Goal: Task Accomplishment & Management: Complete application form

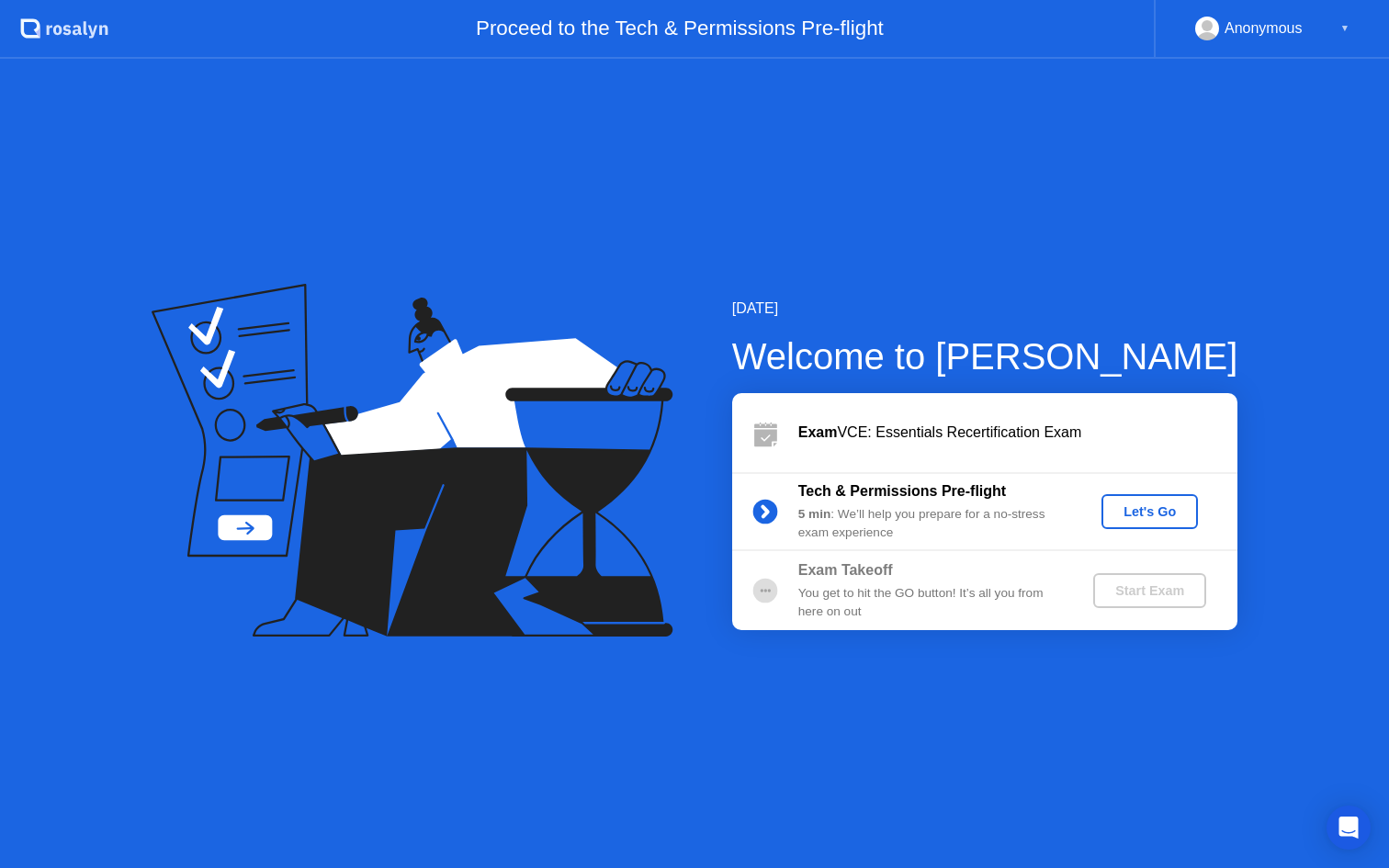
click at [479, 219] on div "[DATE] Welcome to [PERSON_NAME] VCE: Essentials Recertification Exam Tech & Per…" at bounding box center [694, 463] width 1389 height 809
click at [1162, 517] on div "Let's Go" at bounding box center [1149, 511] width 82 height 15
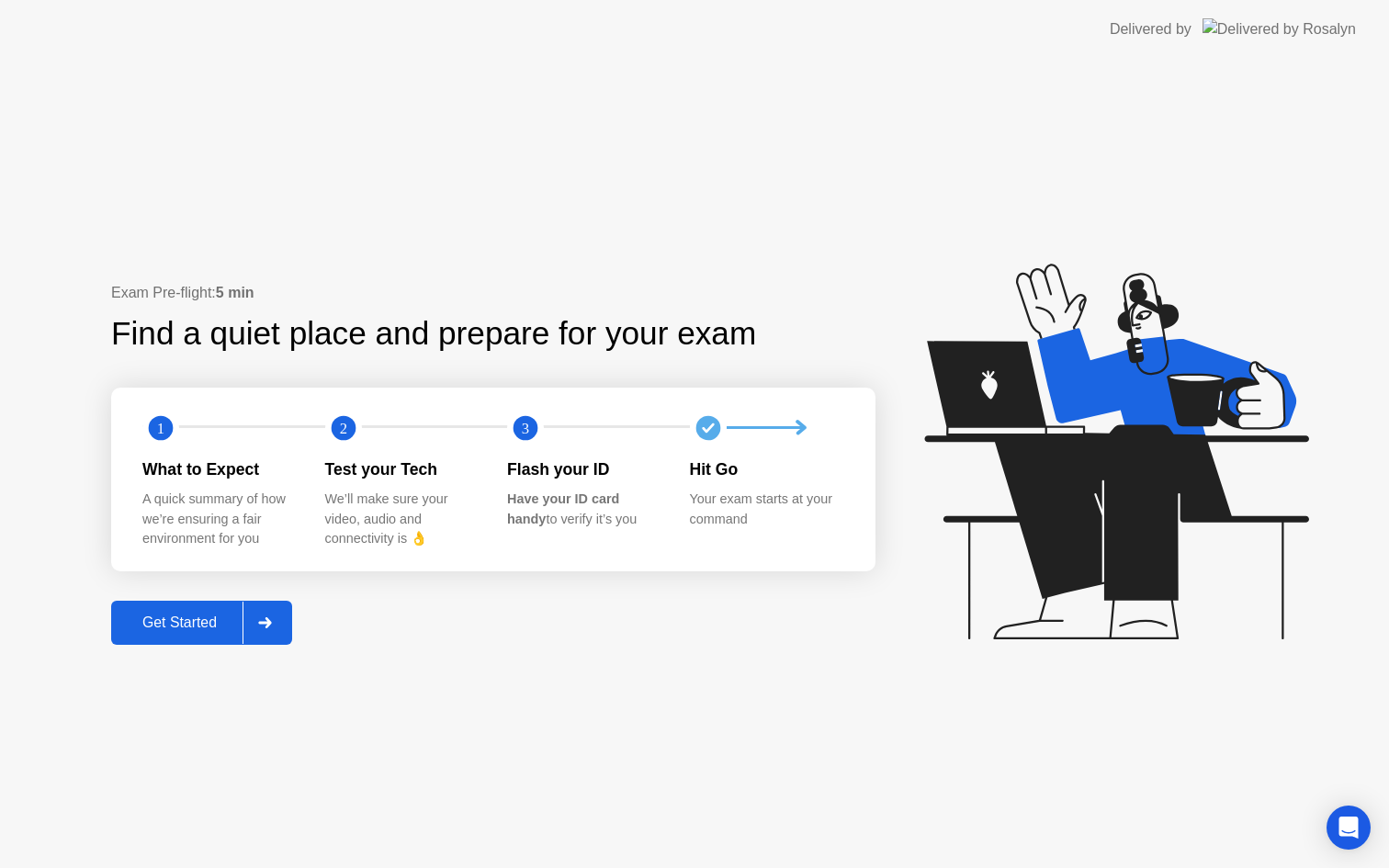
click at [180, 622] on div "Get Started" at bounding box center [179, 622] width 126 height 17
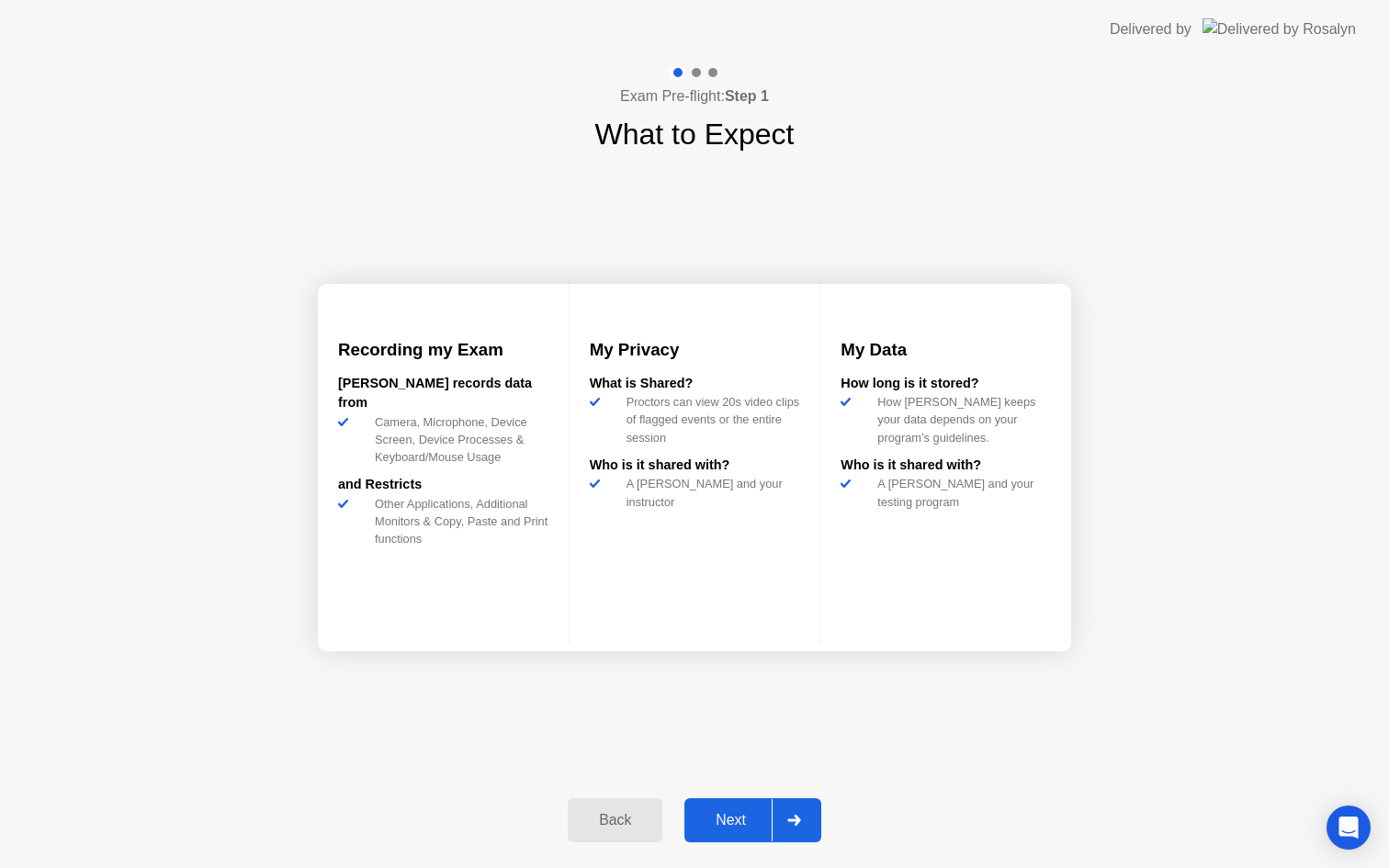
click at [755, 818] on div "Next" at bounding box center [731, 819] width 82 height 17
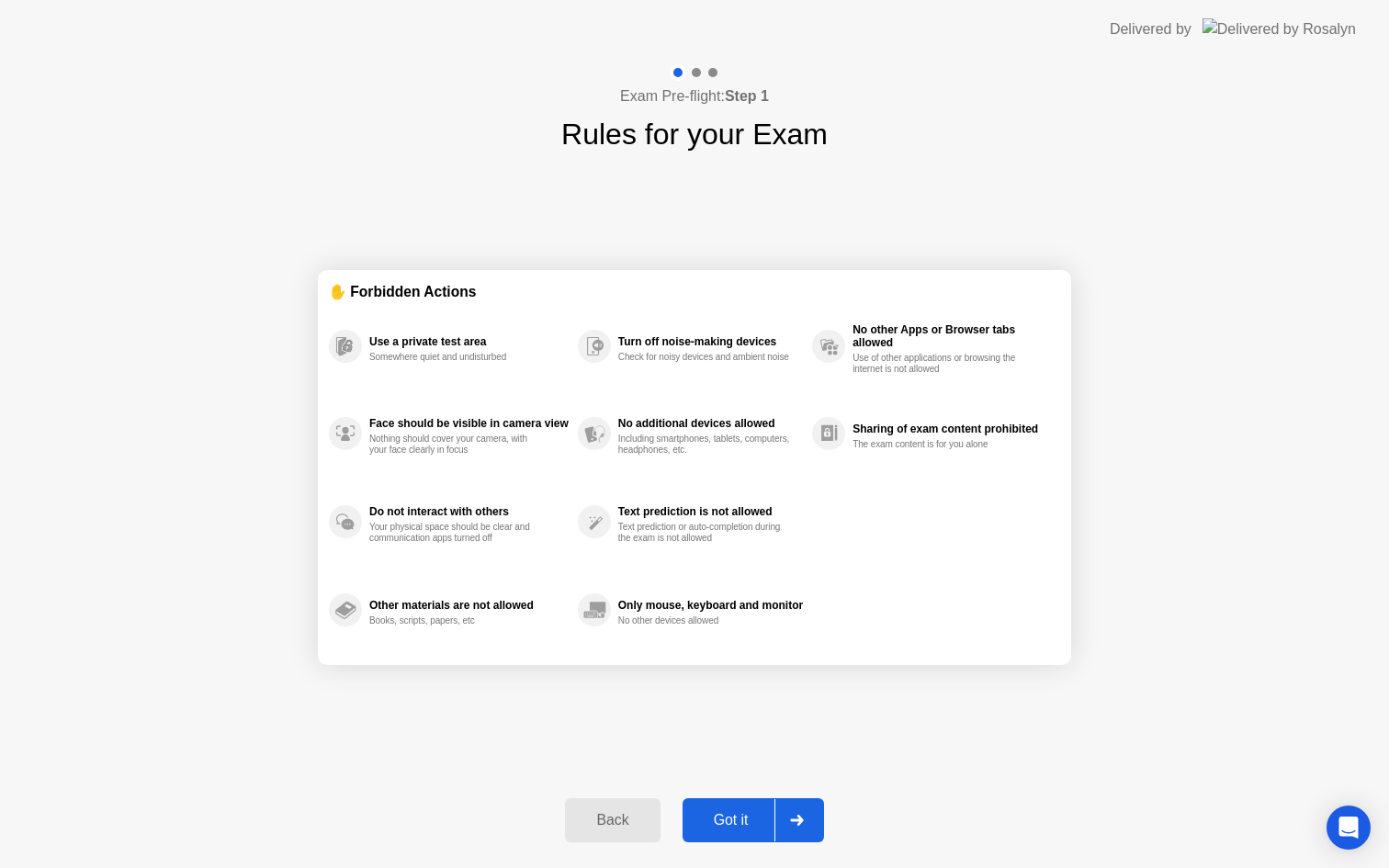
click at [741, 817] on div "Got it" at bounding box center [731, 819] width 87 height 17
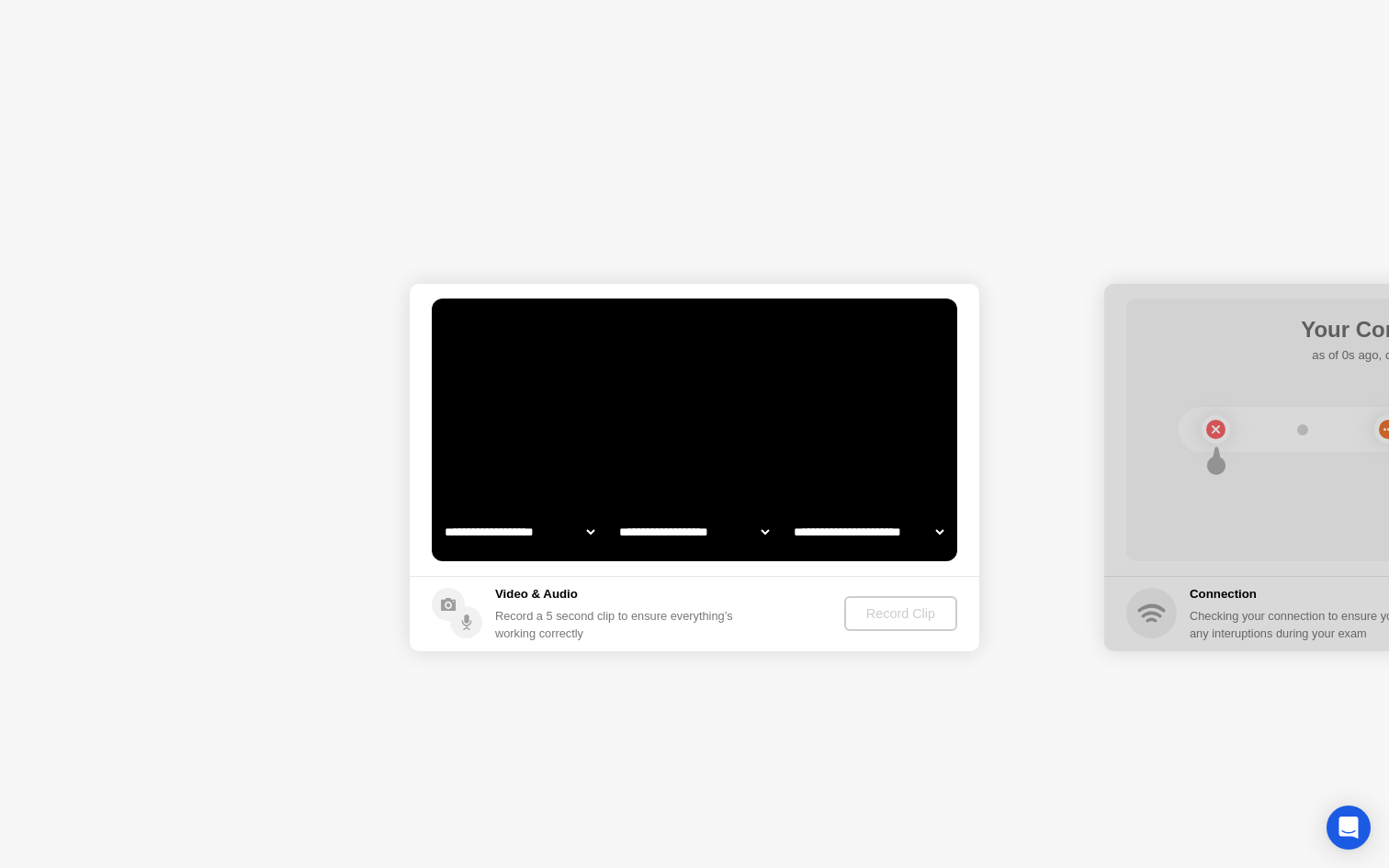
select select "**********"
select select "*******"
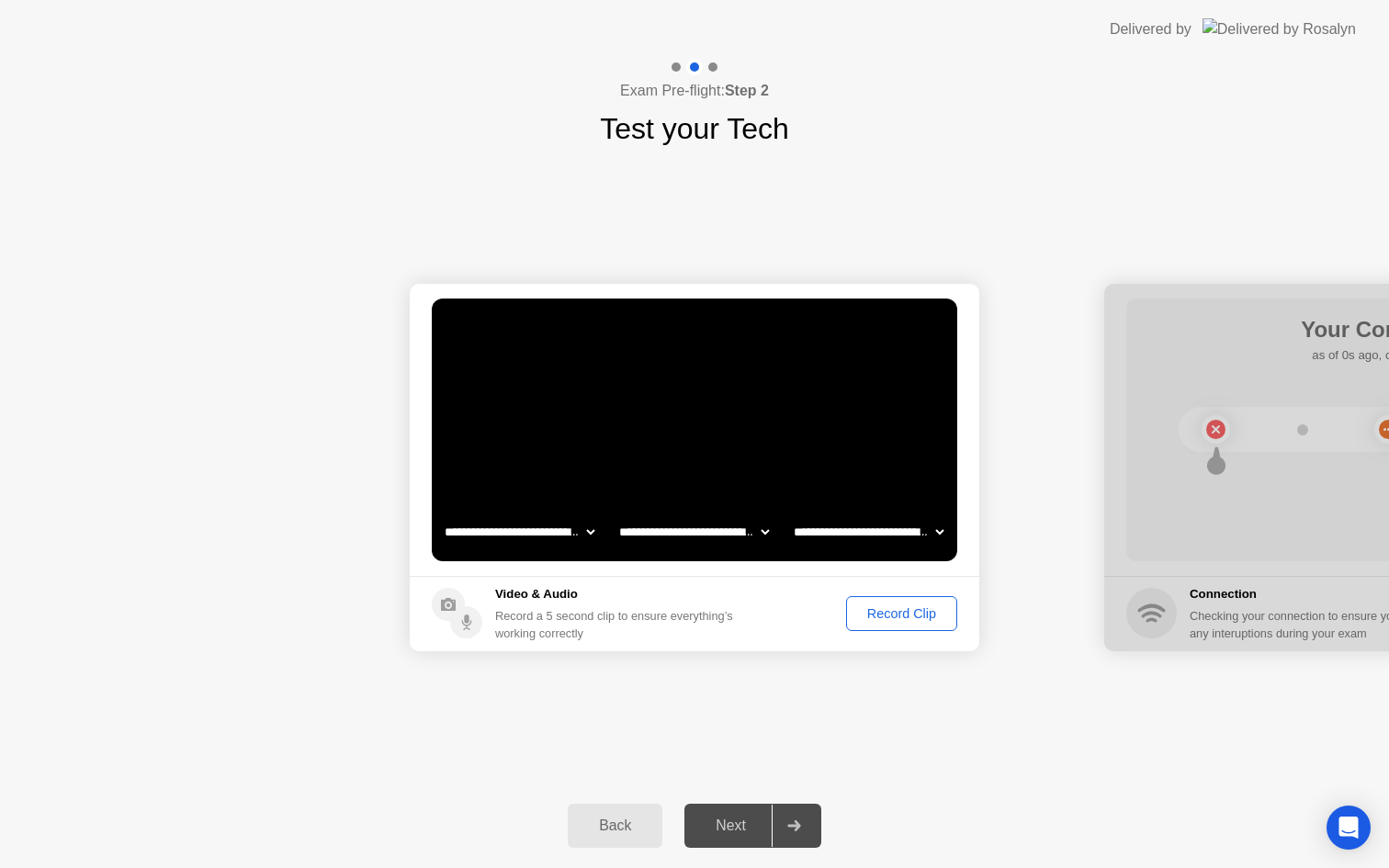
click at [895, 620] on div "Record Clip" at bounding box center [901, 612] width 99 height 15
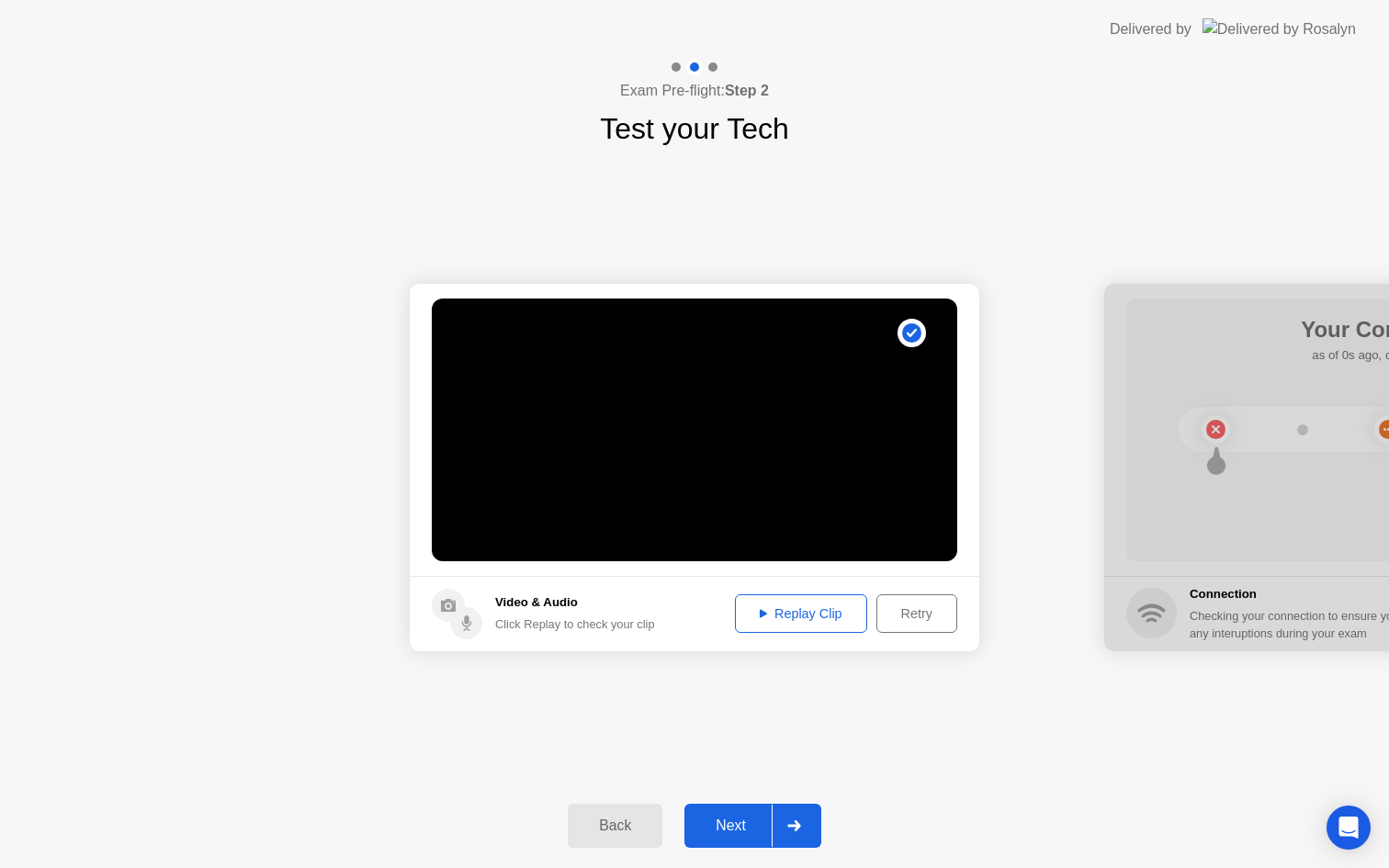
click at [734, 826] on div "Next" at bounding box center [731, 825] width 82 height 17
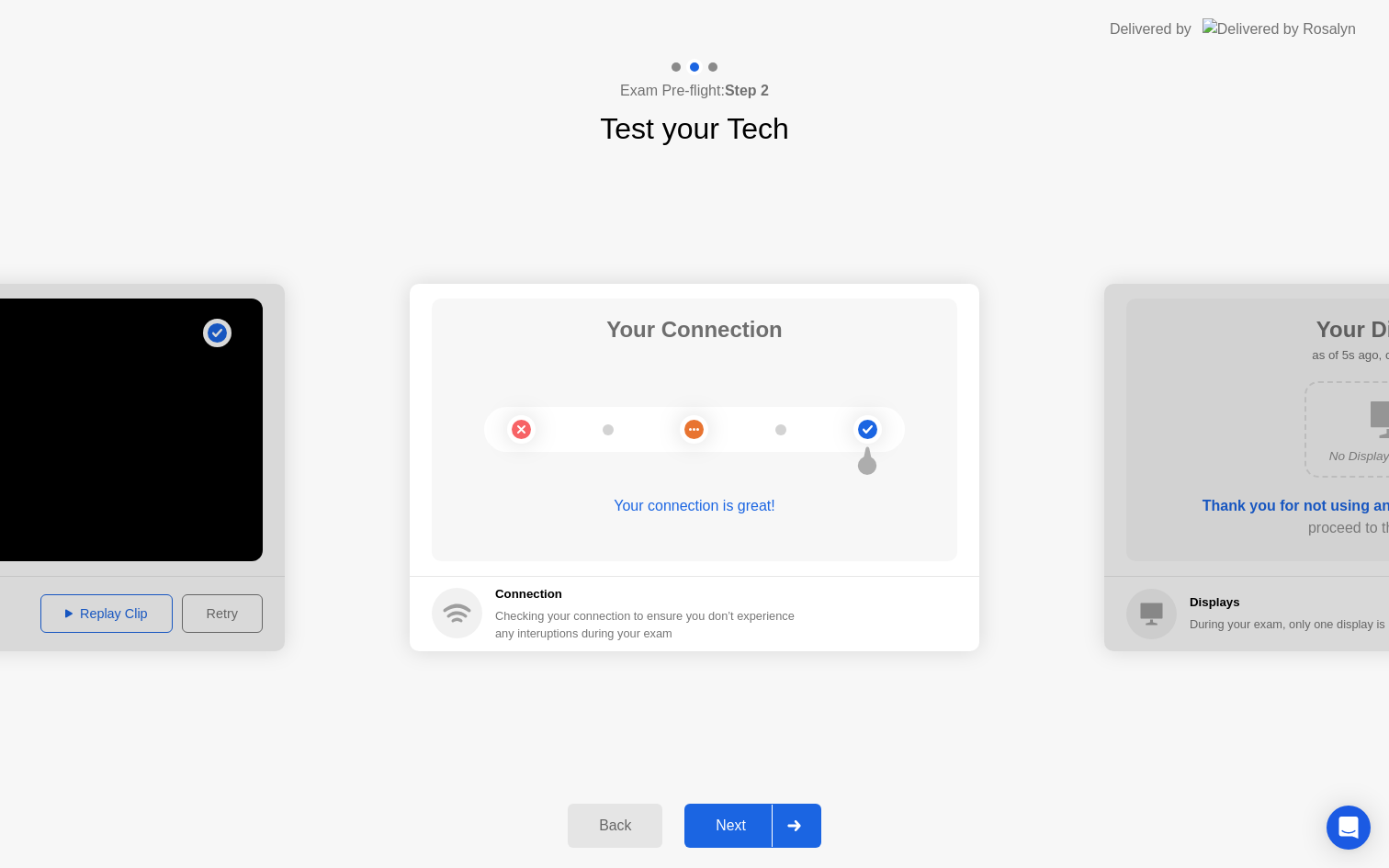
click at [734, 826] on div "Next" at bounding box center [731, 825] width 82 height 17
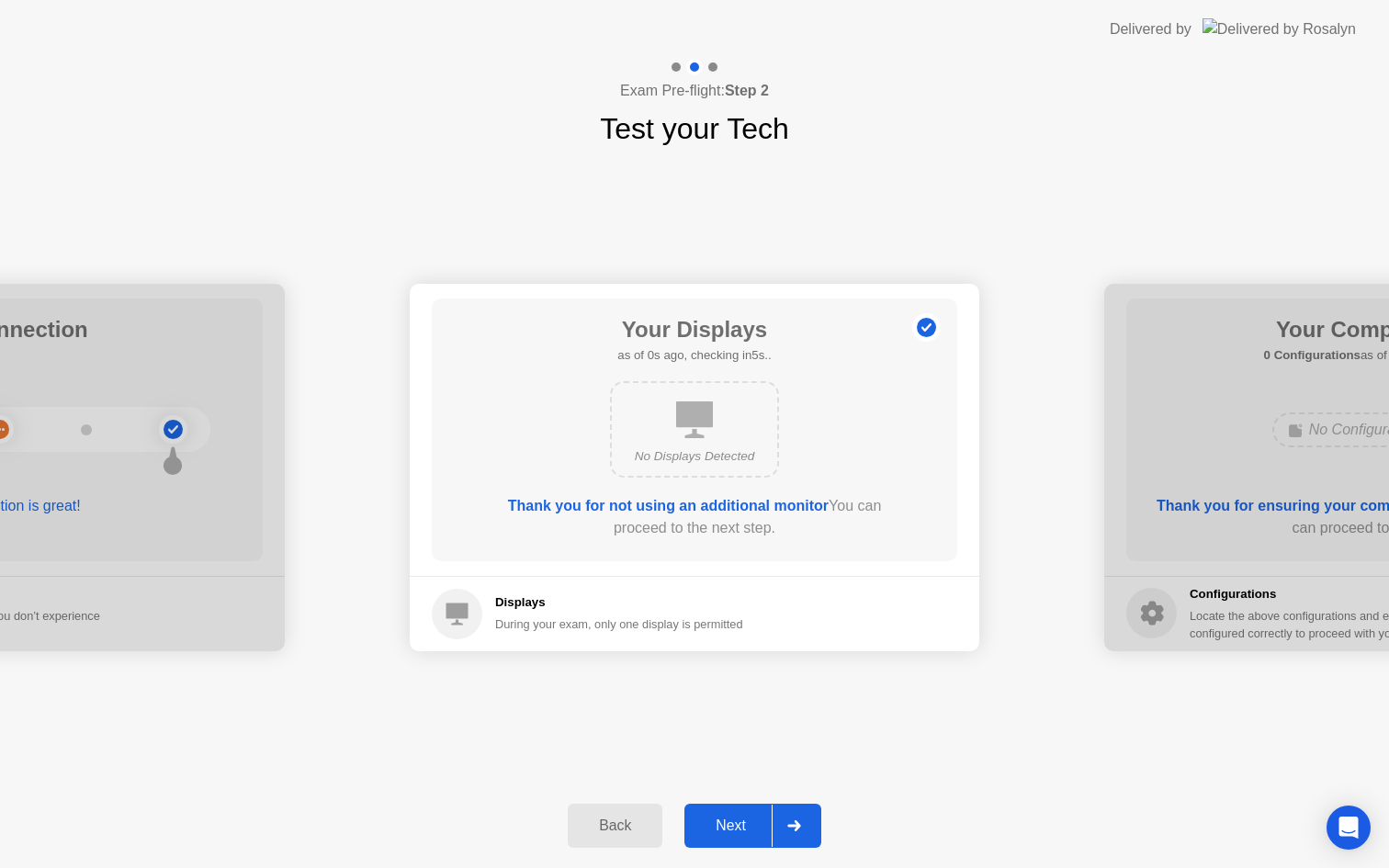
click at [734, 826] on div "Next" at bounding box center [731, 825] width 82 height 17
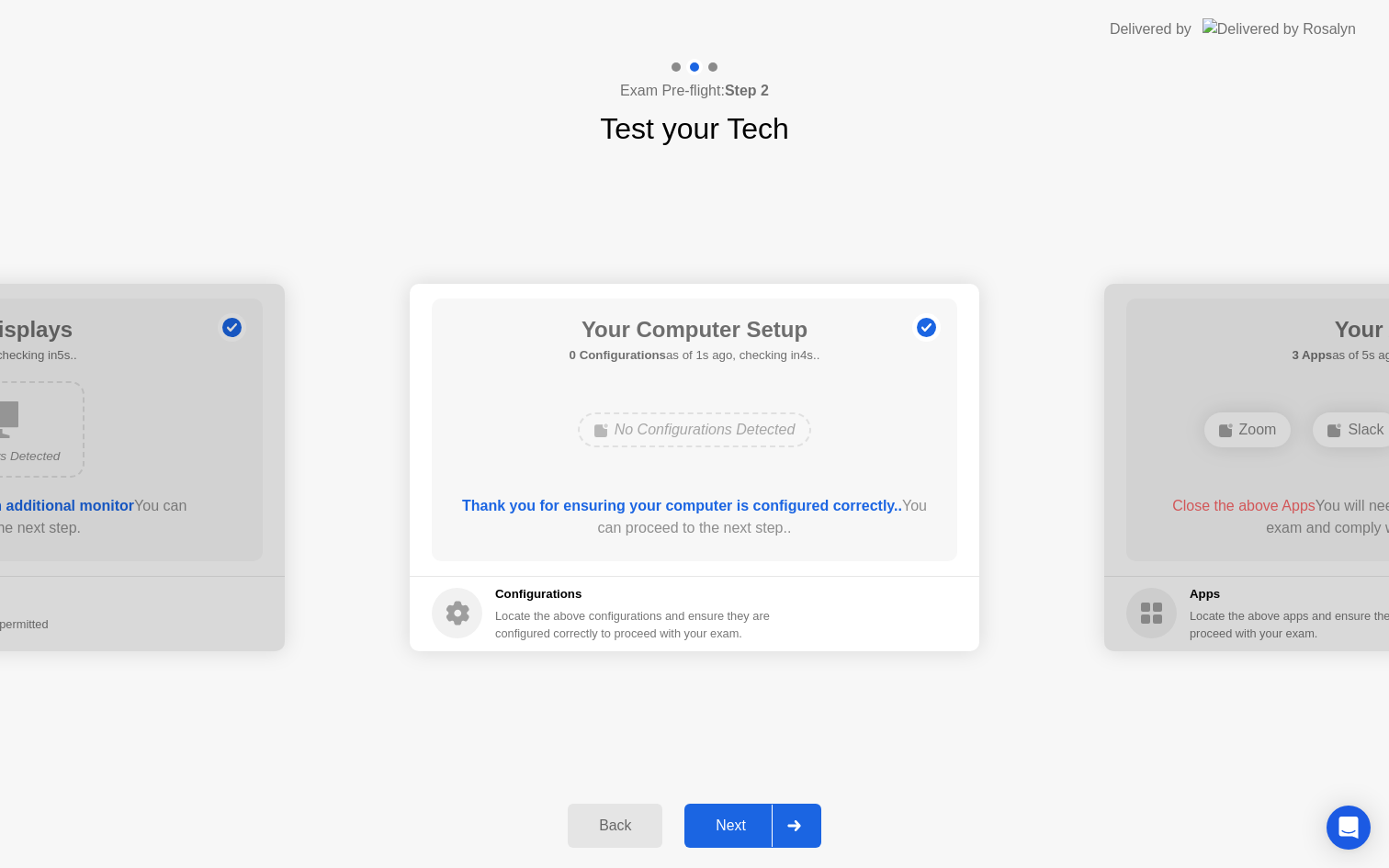
click at [734, 826] on div "Next" at bounding box center [731, 825] width 82 height 17
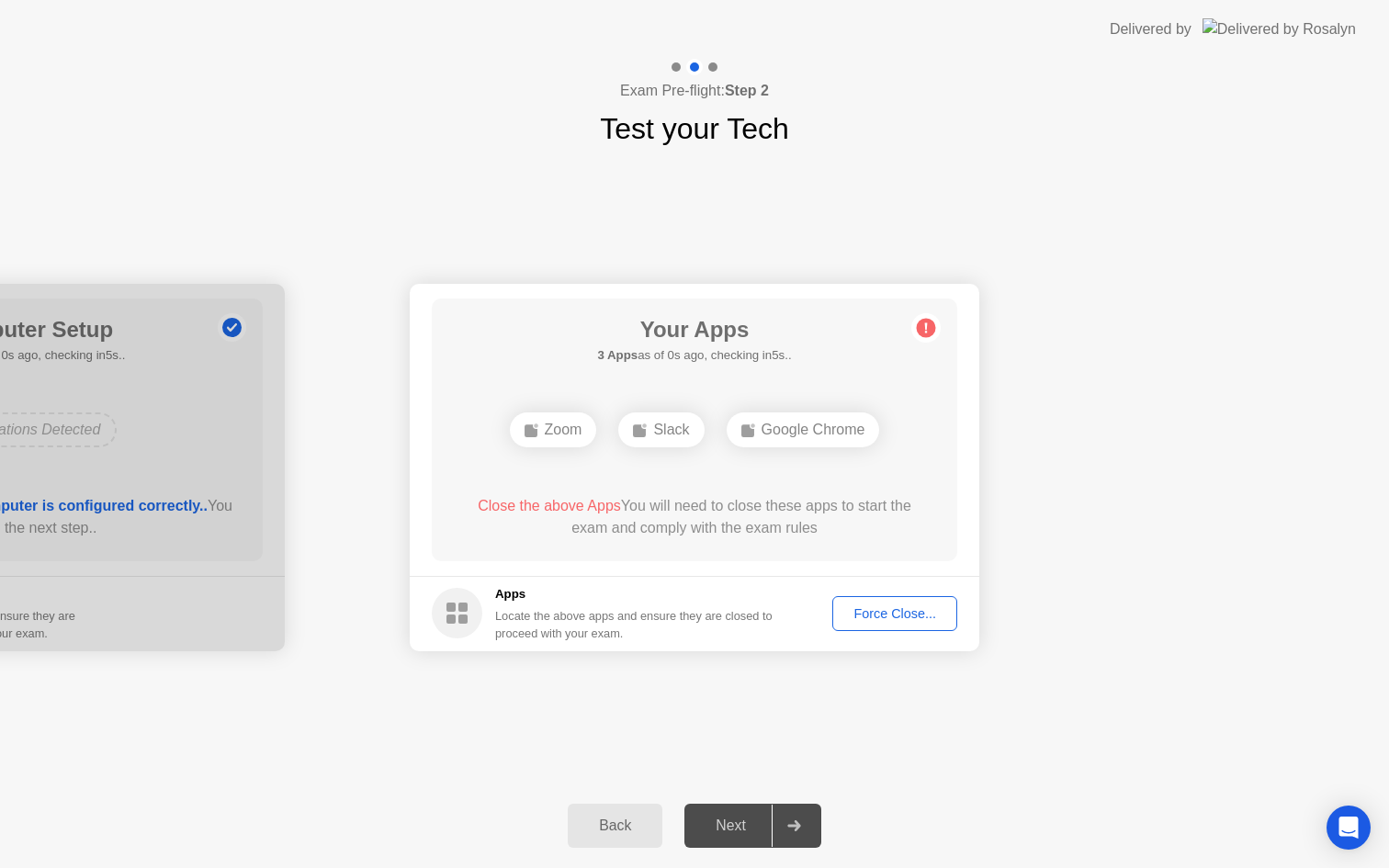
click at [543, 507] on span "Close the above Apps" at bounding box center [549, 505] width 143 height 16
click at [894, 632] on footer "Apps Locate the above apps and ensure they are closed to proceed with your exam…" at bounding box center [694, 612] width 570 height 75
click at [881, 618] on div "Force Close..." at bounding box center [894, 612] width 112 height 15
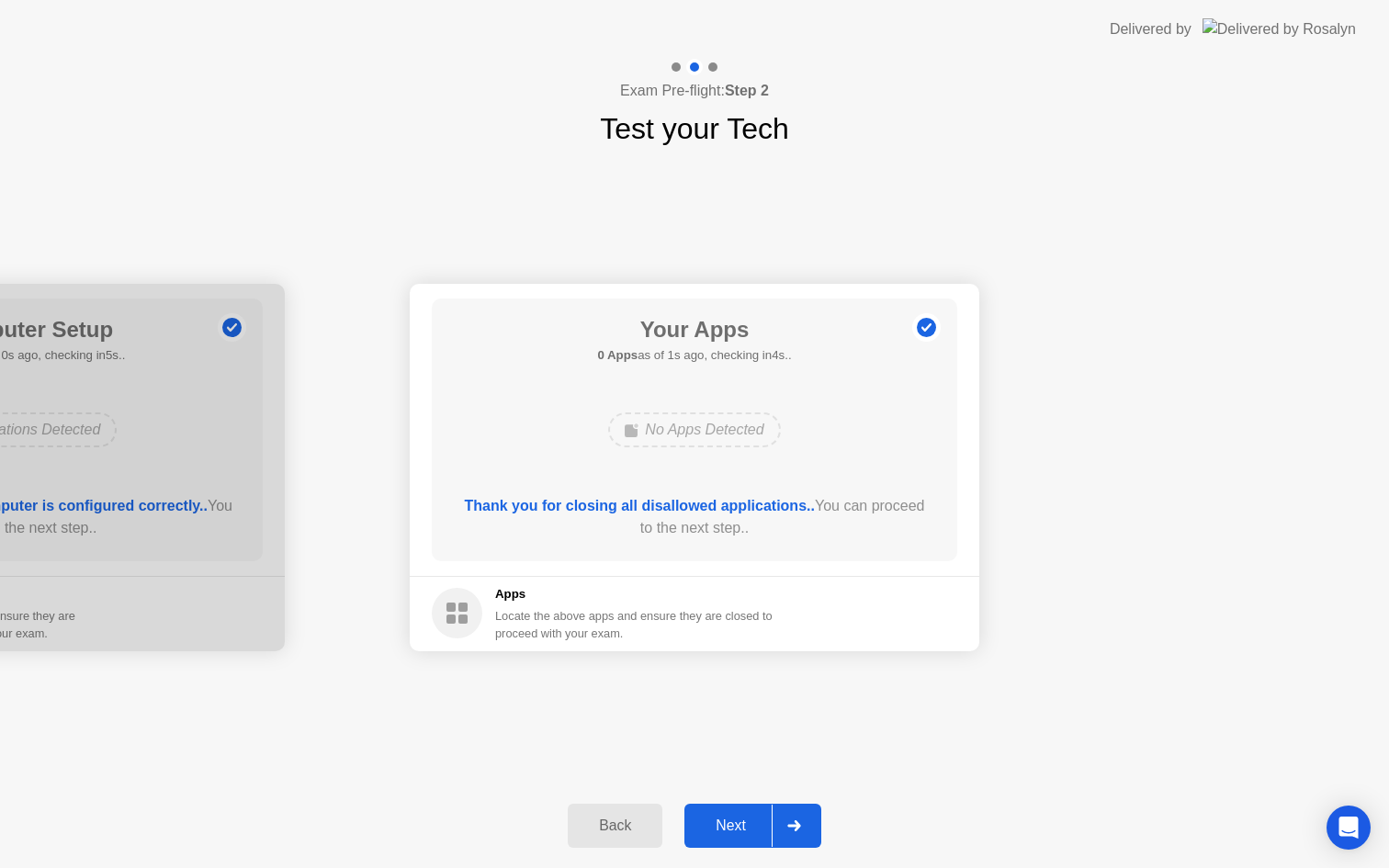
click at [751, 840] on button "Next" at bounding box center [752, 825] width 137 height 44
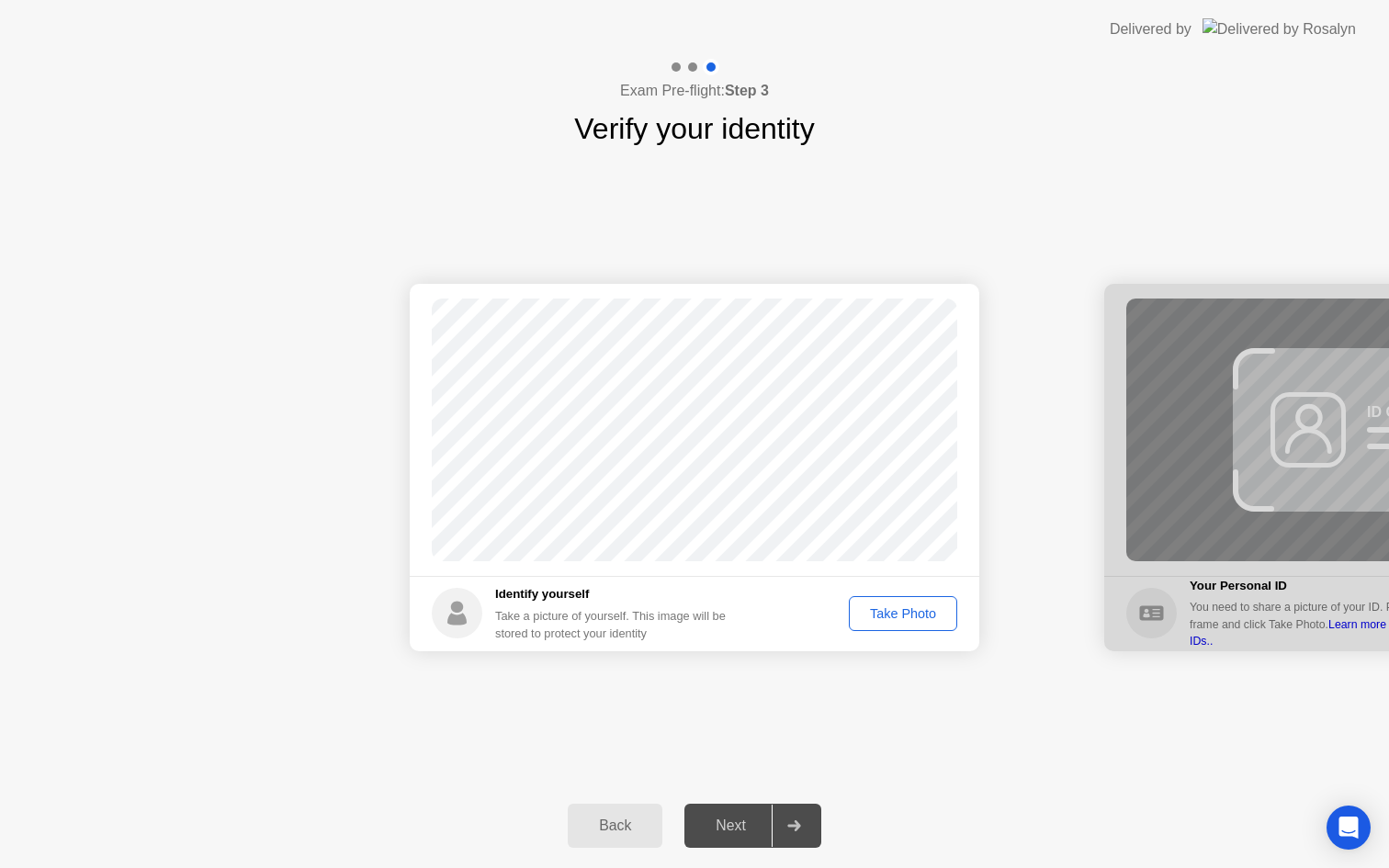
click at [912, 618] on div "Take Photo" at bounding box center [903, 612] width 96 height 15
click at [915, 620] on div "Retake" at bounding box center [914, 612] width 71 height 15
click at [913, 612] on div "Take Photo" at bounding box center [903, 612] width 96 height 15
click at [730, 817] on div "Next" at bounding box center [731, 825] width 82 height 17
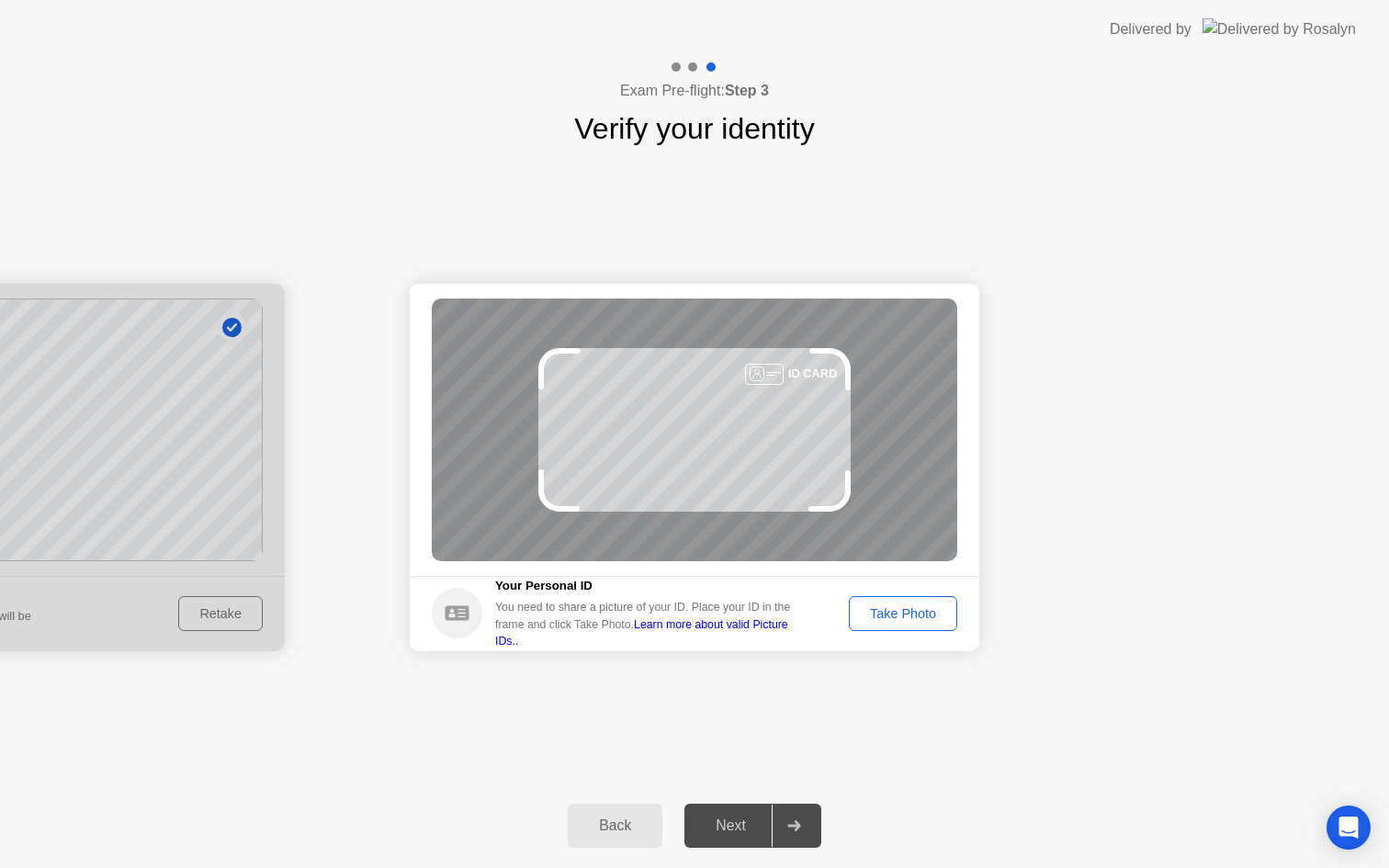
click at [756, 630] on link "Learn more about valid Picture IDs.." at bounding box center [641, 633] width 293 height 29
click at [905, 620] on div "Take Photo" at bounding box center [903, 612] width 96 height 15
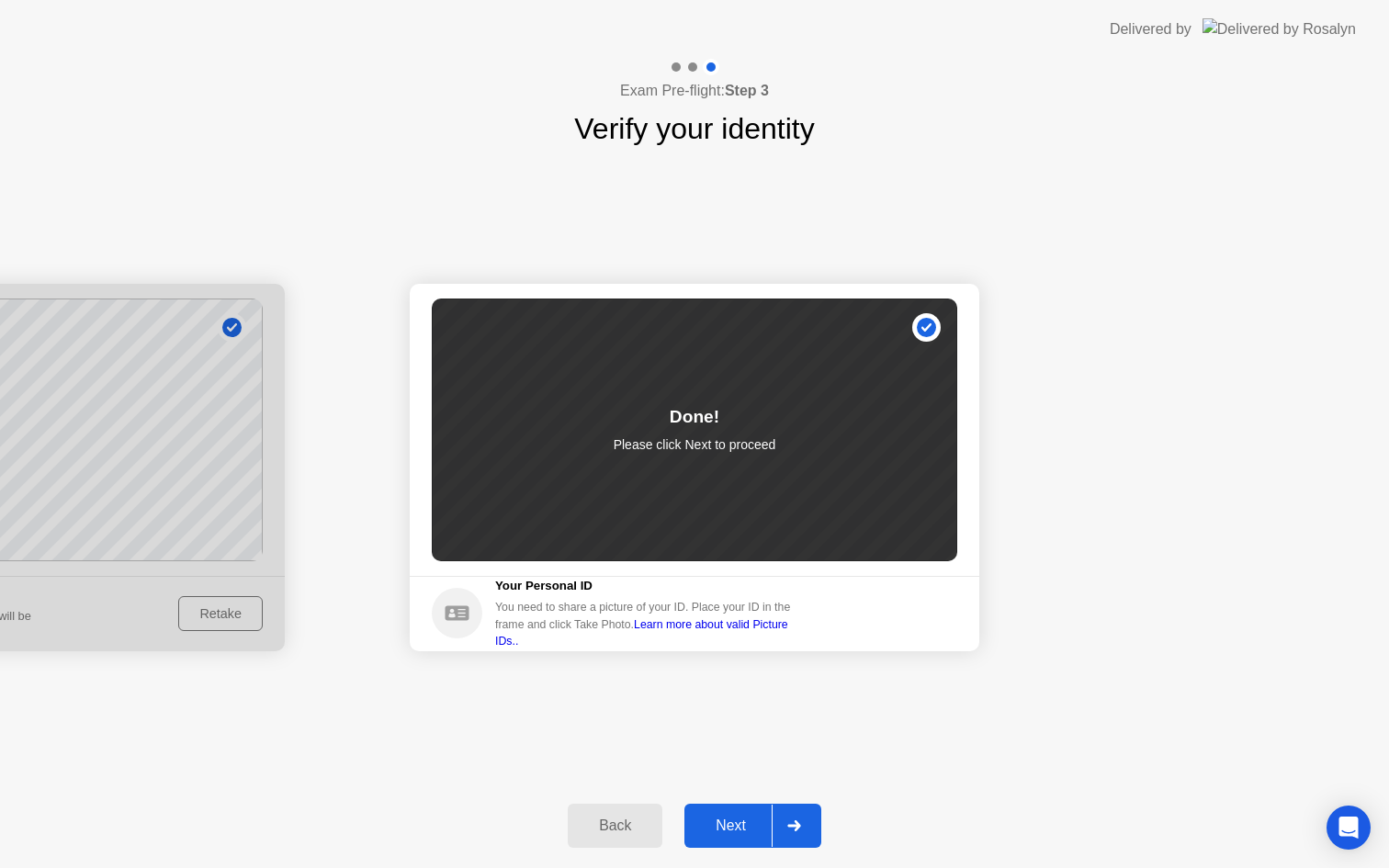
click at [720, 826] on div "Next" at bounding box center [731, 825] width 82 height 17
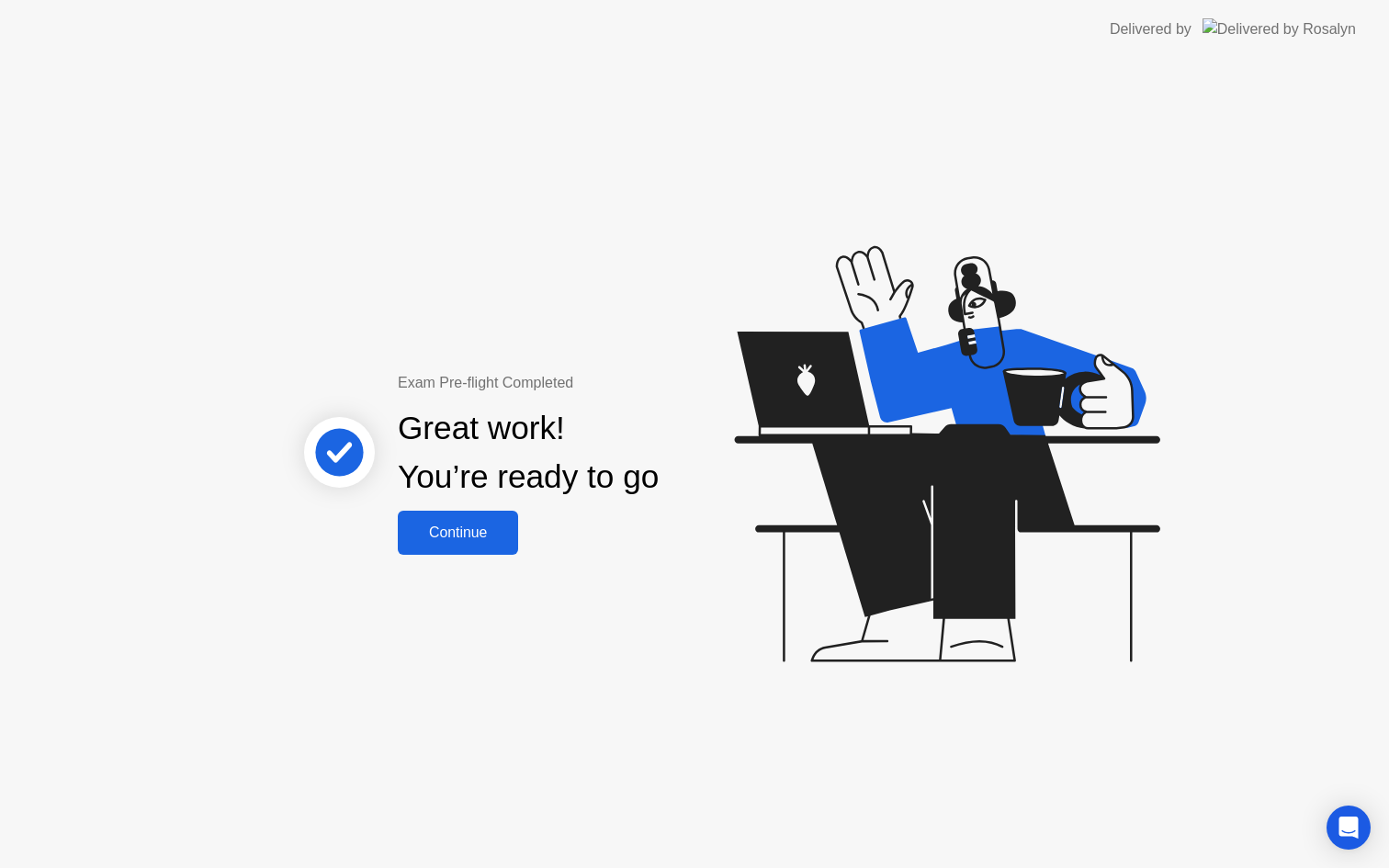
click at [464, 525] on div "Continue" at bounding box center [457, 533] width 109 height 17
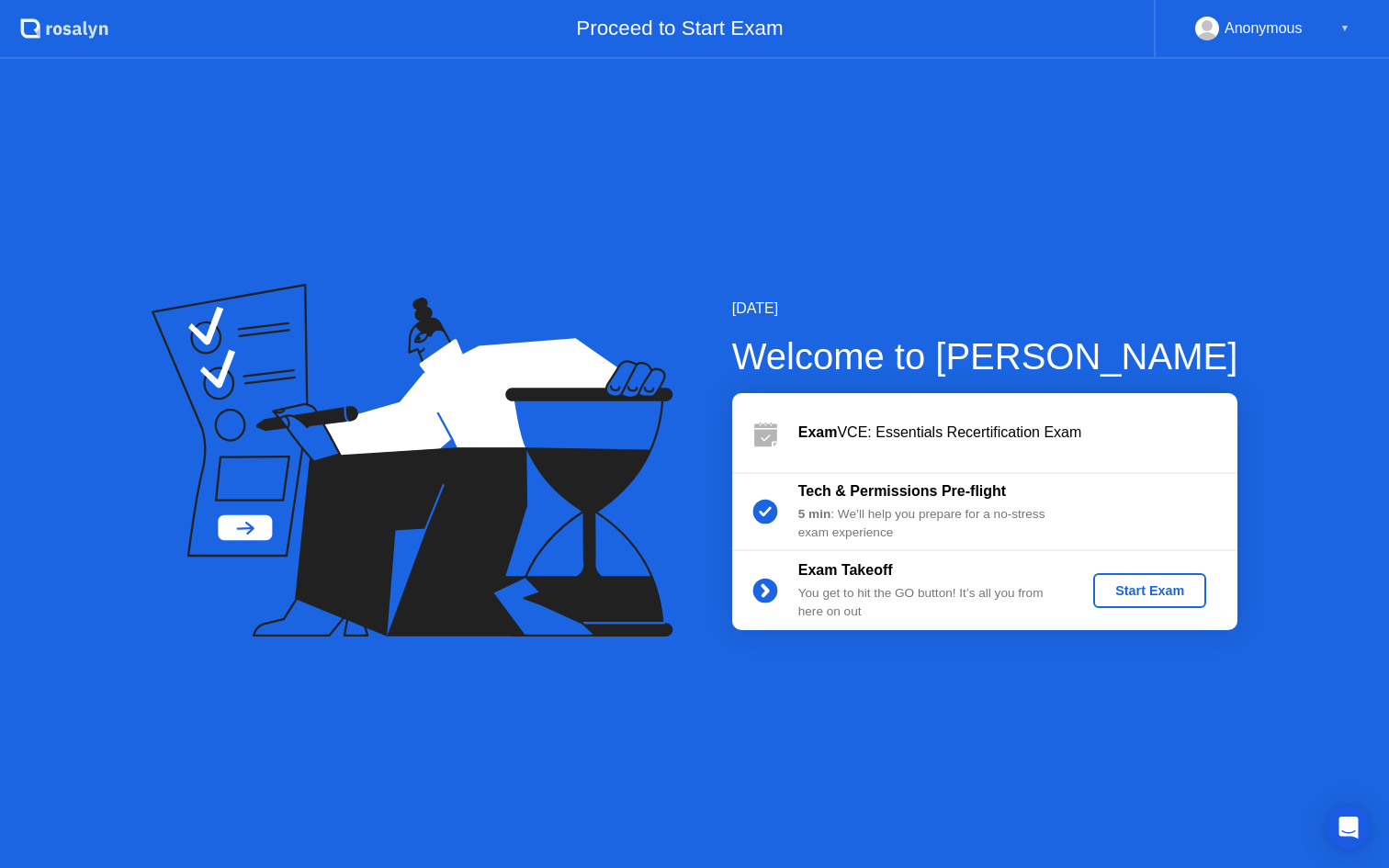
click at [1157, 585] on div "Start Exam" at bounding box center [1149, 590] width 99 height 15
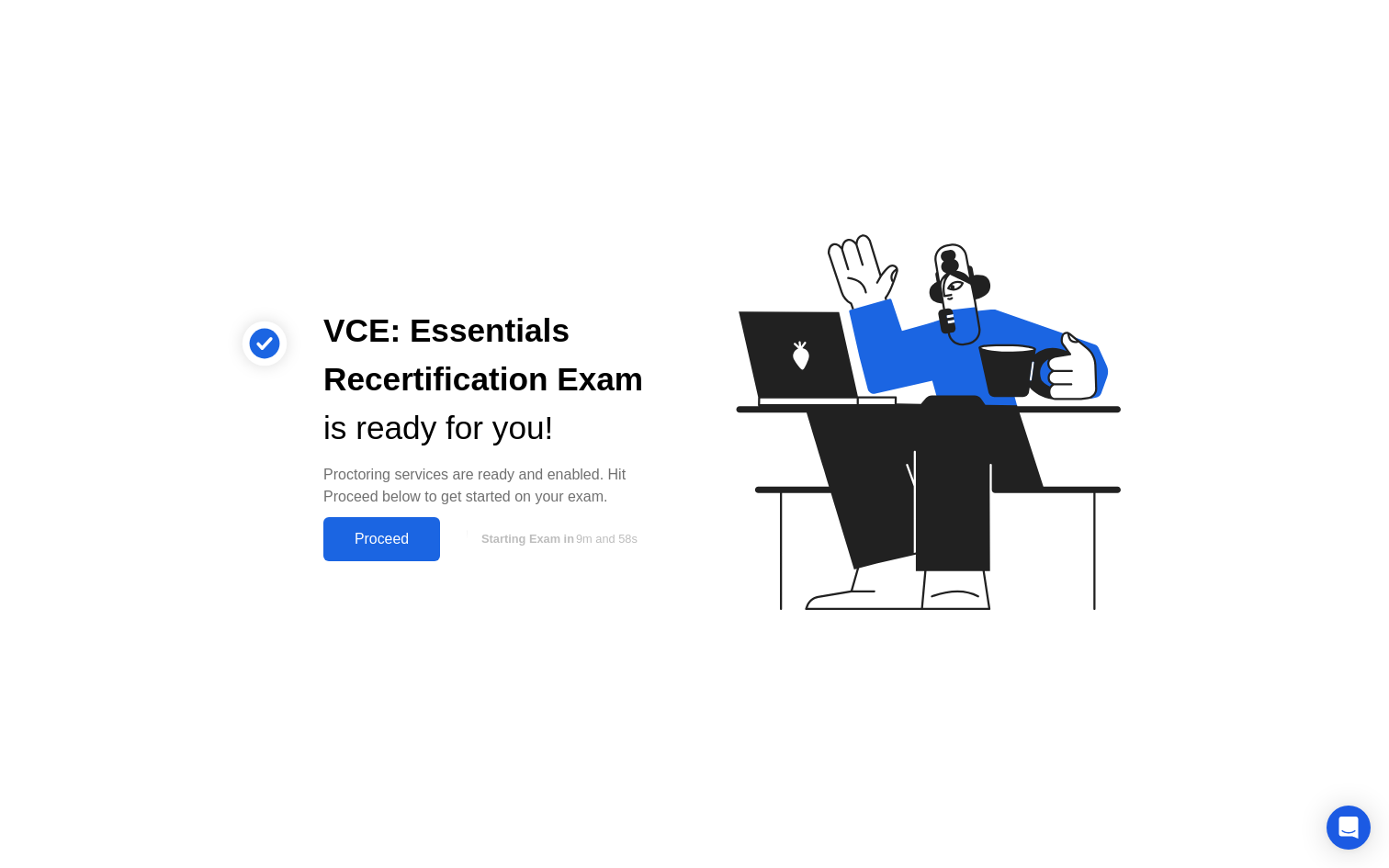
click at [395, 538] on div "Proceed" at bounding box center [381, 538] width 105 height 17
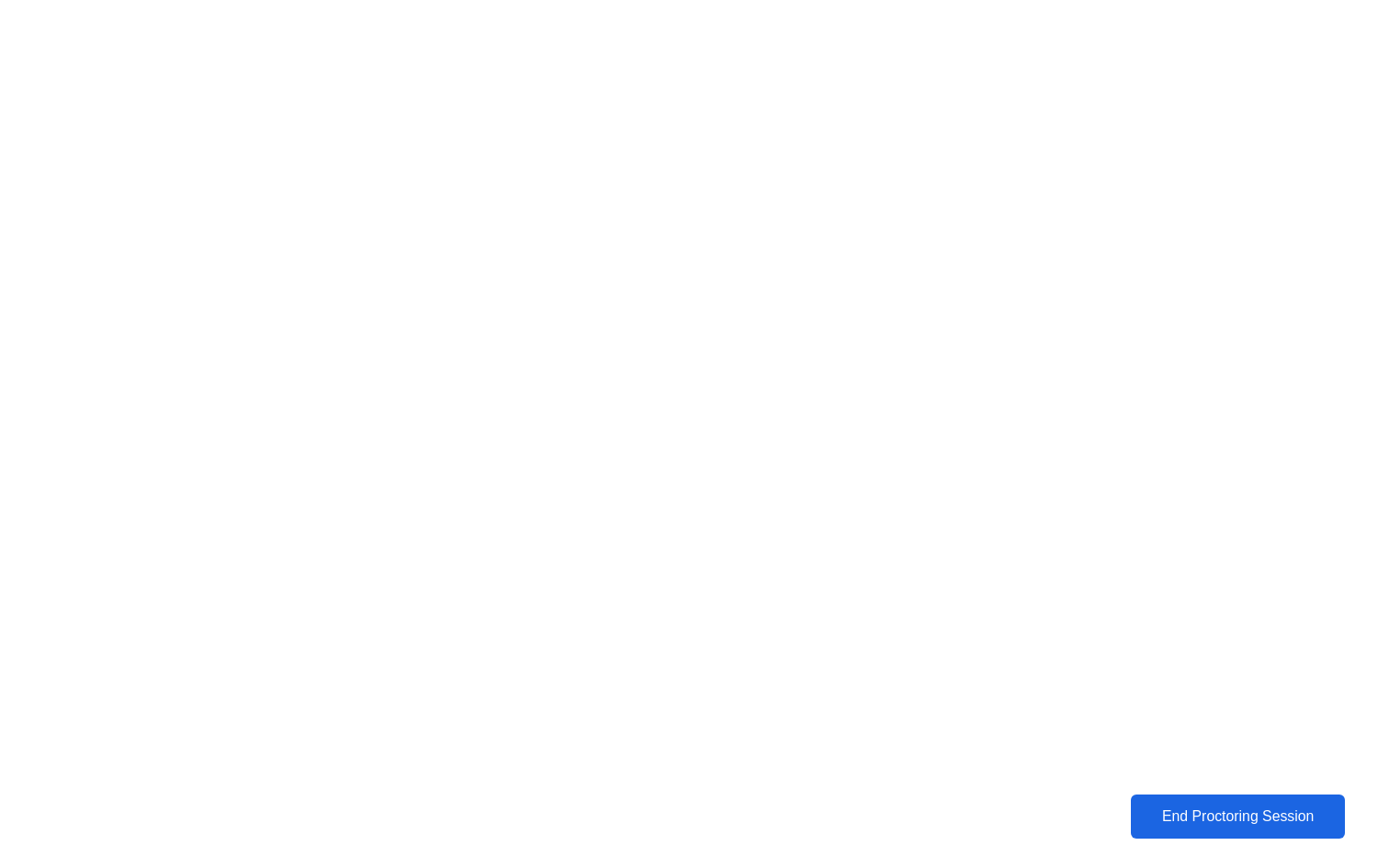
click at [1194, 800] on button "End Proctoring Session" at bounding box center [1238, 815] width 215 height 44
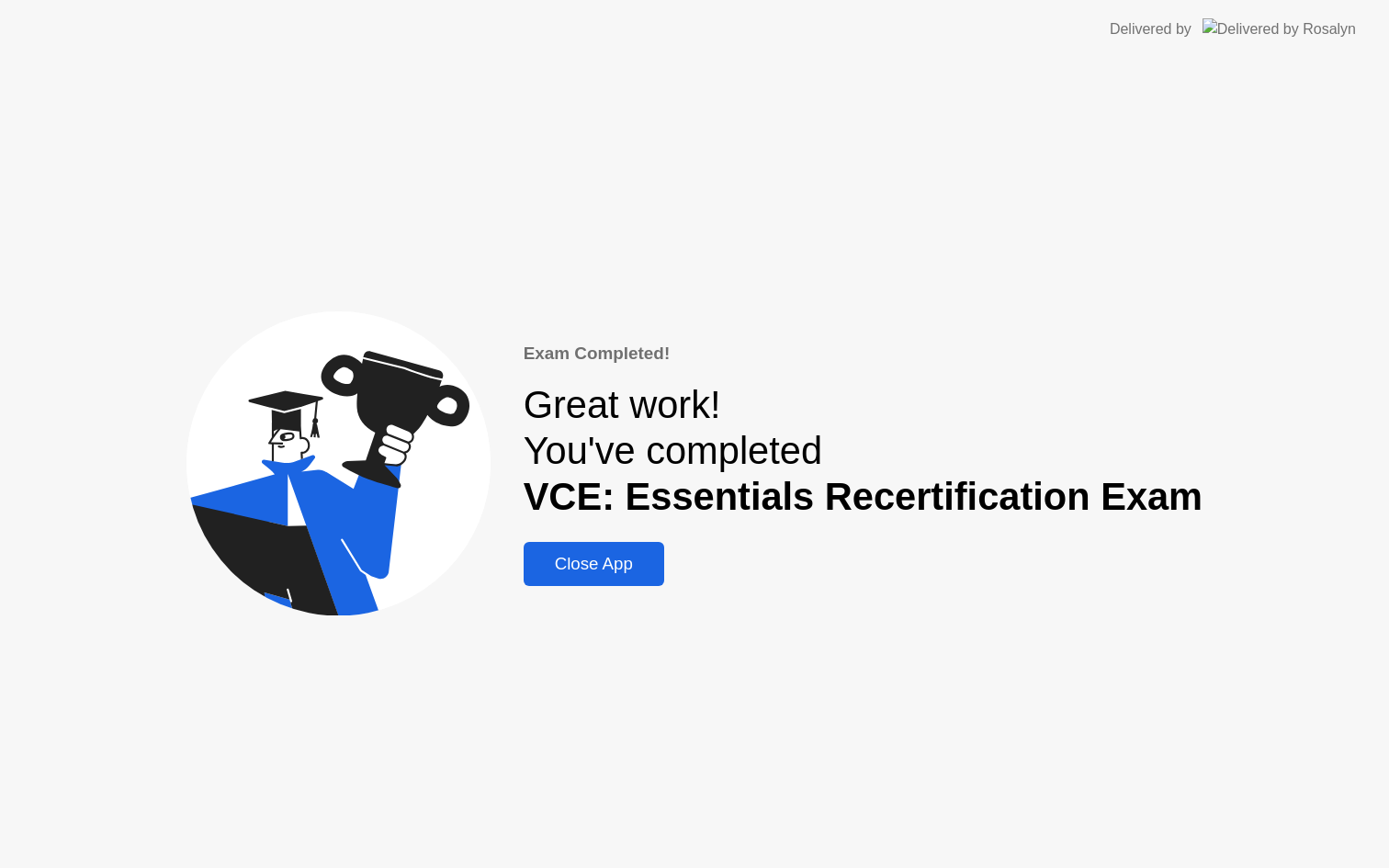
click at [635, 566] on div "Close App" at bounding box center [593, 564] width 130 height 20
